Goal: Navigation & Orientation: Find specific page/section

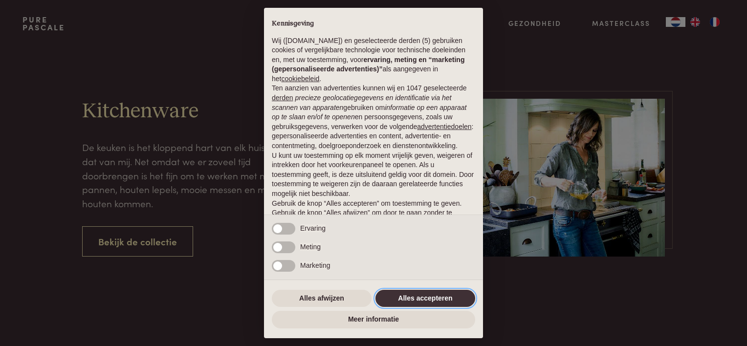
click at [413, 296] on button "Alles accepteren" at bounding box center [426, 299] width 100 height 18
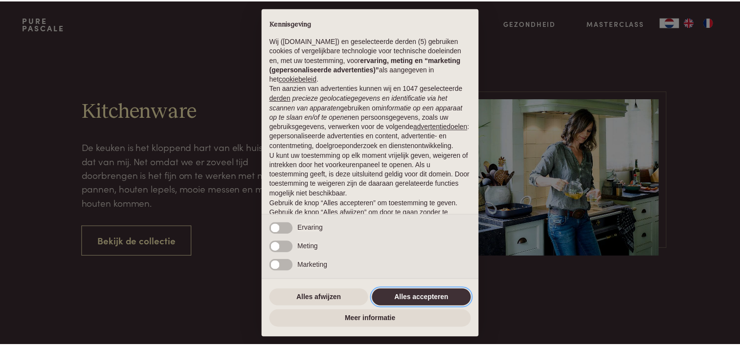
scroll to position [47, 0]
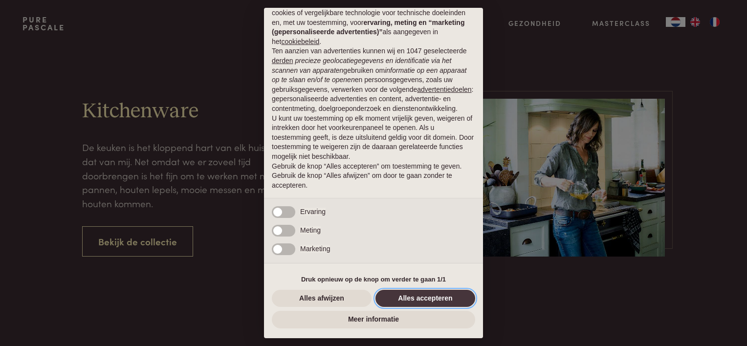
click at [416, 299] on button "Alles accepteren" at bounding box center [426, 299] width 100 height 18
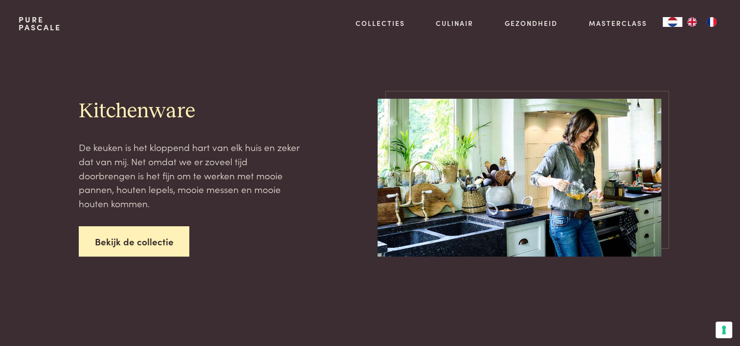
click at [155, 238] on link "Bekijk de collectie" at bounding box center [134, 241] width 111 height 31
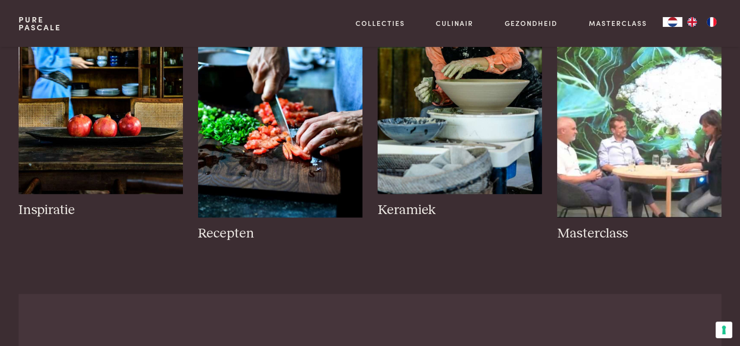
scroll to position [548, 0]
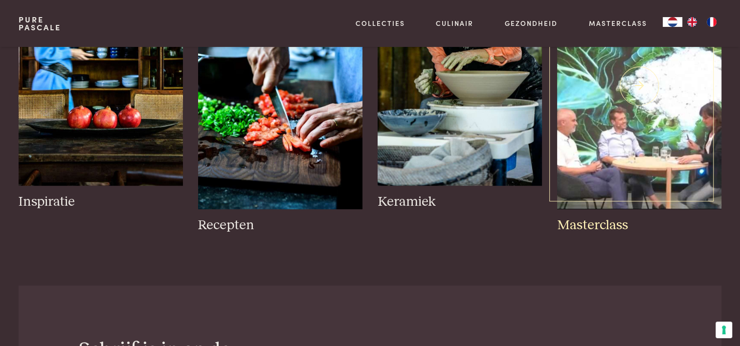
click at [642, 159] on img at bounding box center [639, 86] width 164 height 246
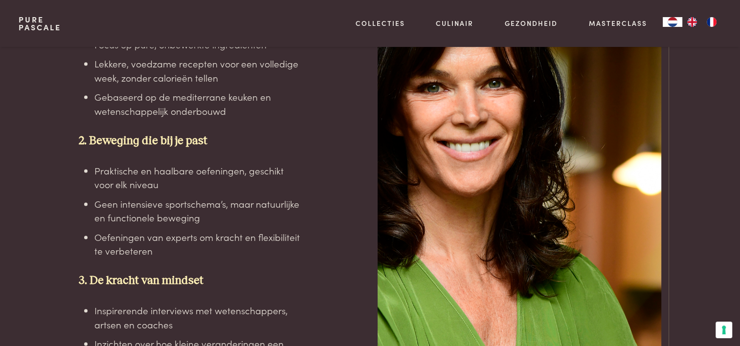
scroll to position [1839, 0]
